Goal: Task Accomplishment & Management: Use online tool/utility

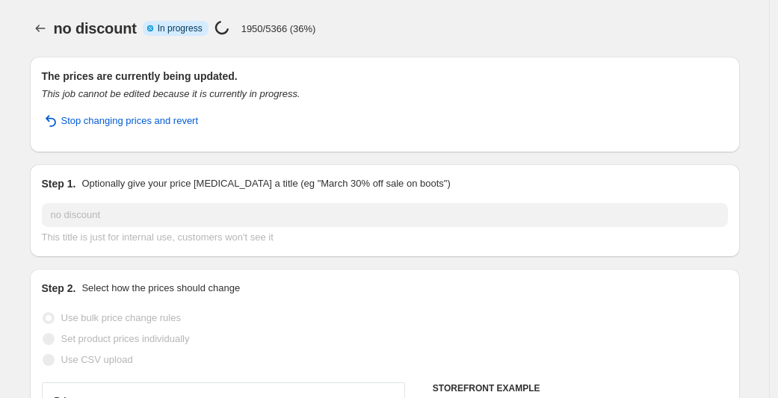
select select "no_change"
select select "remove"
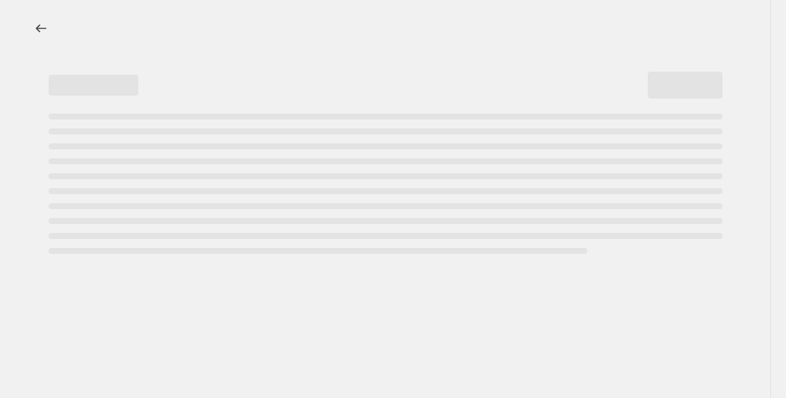
select select "no_change"
select select "remove"
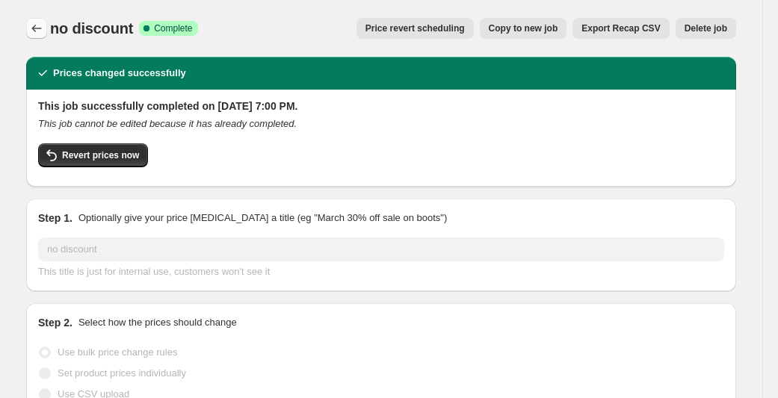
click at [35, 31] on icon "Price change jobs" at bounding box center [36, 28] width 15 height 15
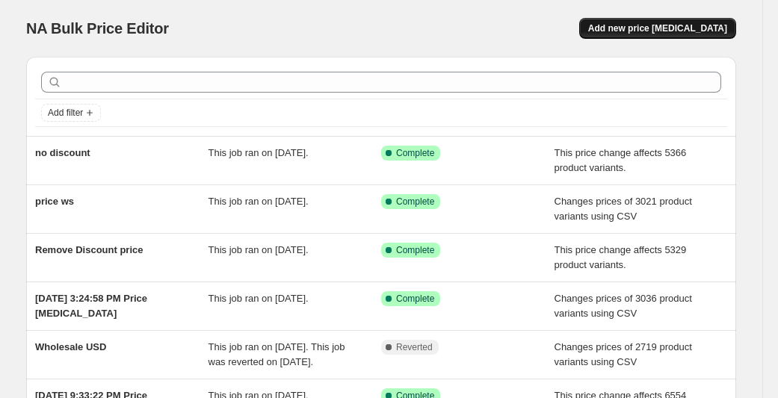
click at [660, 18] on button "Add new price [MEDICAL_DATA]" at bounding box center [657, 28] width 157 height 21
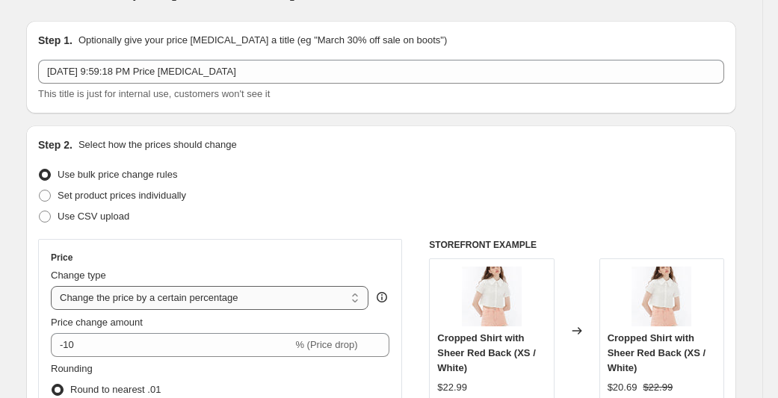
scroll to position [36, 0]
click at [153, 297] on select "Change the price to a certain amount Change the price by a certain amount Chang…" at bounding box center [210, 298] width 318 height 24
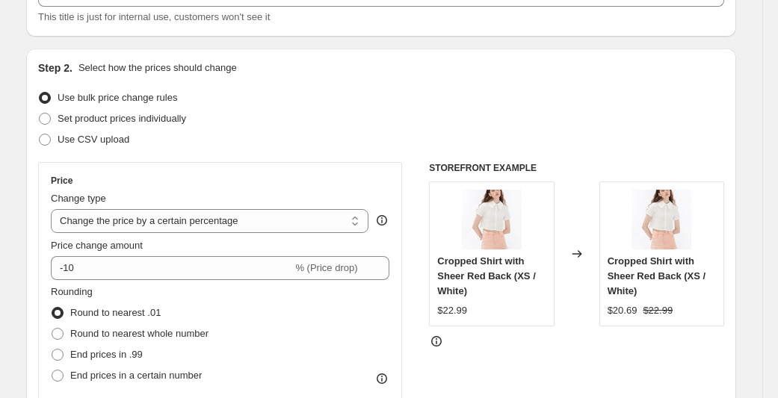
scroll to position [196, 0]
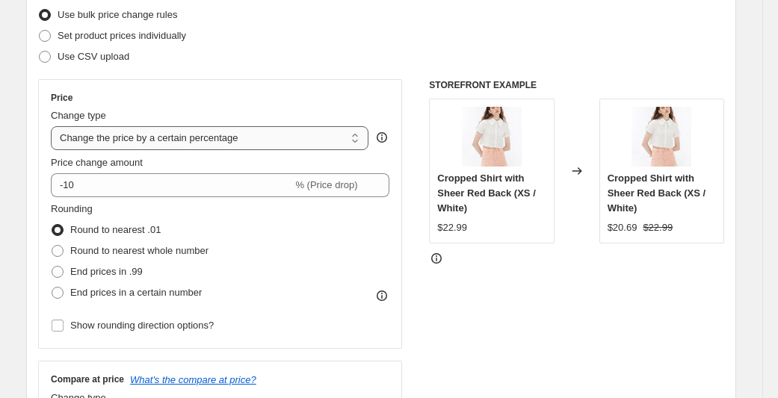
click at [146, 126] on select "Change the price to a certain amount Change the price by a certain amount Chang…" at bounding box center [210, 138] width 318 height 24
select select "margin"
type input "50"
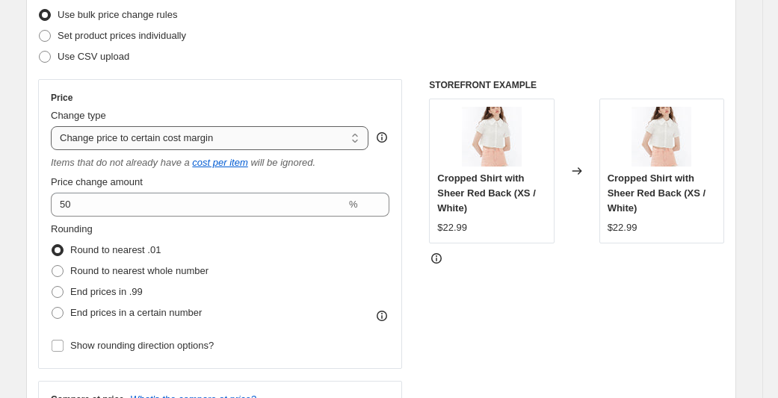
click at [187, 140] on select "Change the price to a certain amount Change the price by a certain amount Chang…" at bounding box center [210, 138] width 318 height 24
select select "no_change"
click at [55, 126] on select "Change the price to a certain amount Change the price by a certain amount Chang…" at bounding box center [210, 138] width 318 height 24
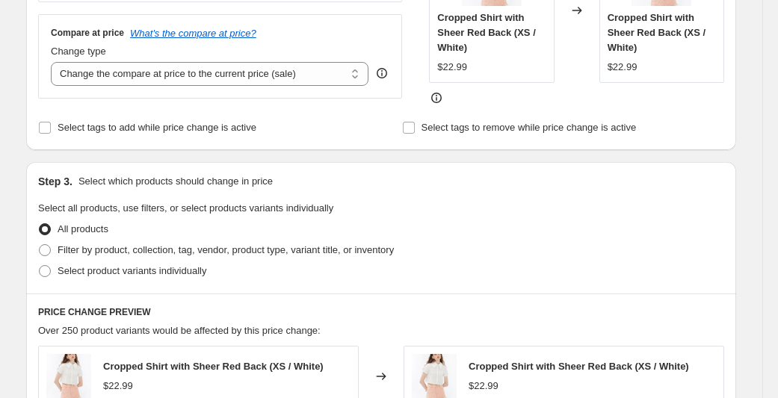
scroll to position [390, 0]
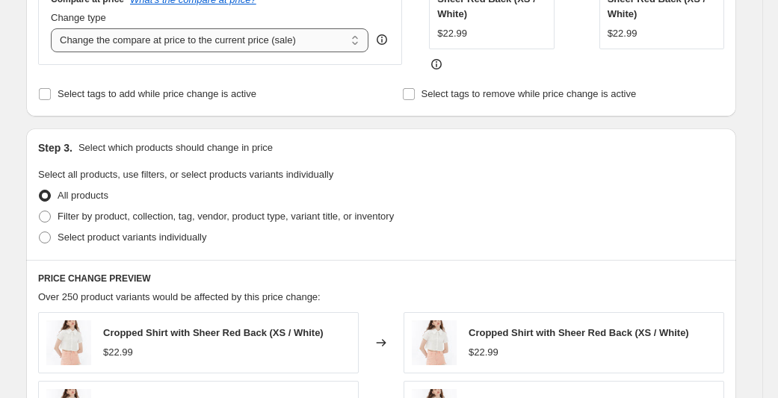
click at [268, 34] on select "Change the compare at price to the current price (sale) Change the compare at p…" at bounding box center [210, 40] width 318 height 24
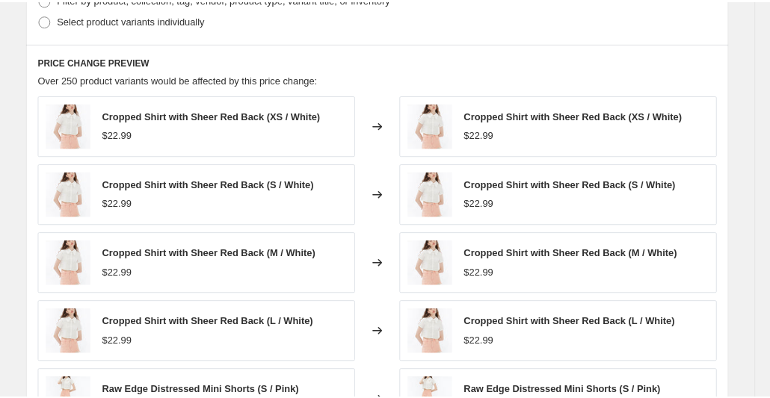
scroll to position [826, 0]
